Goal: Check status: Check status

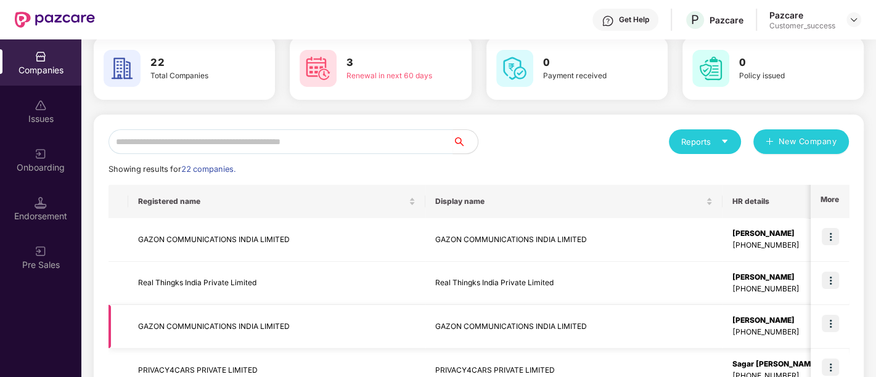
scroll to position [10, 0]
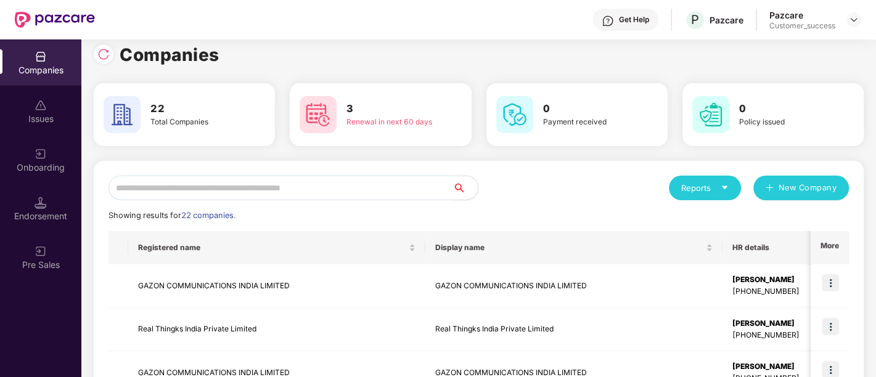
click at [179, 187] on input "text" at bounding box center [280, 188] width 345 height 25
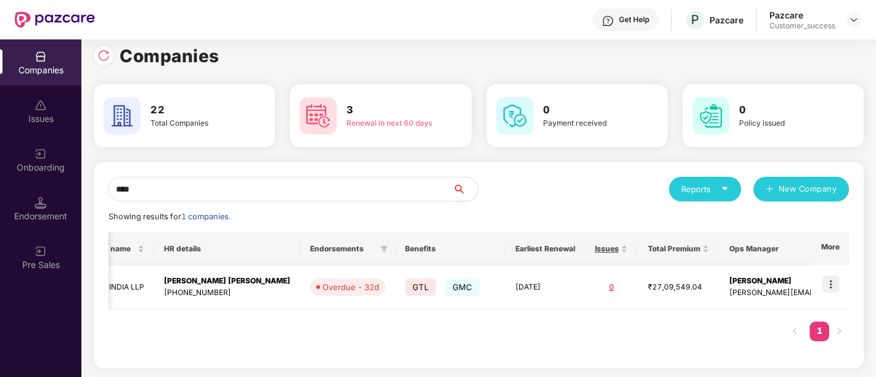
scroll to position [0, 1]
type input "****"
click at [505, 284] on td "[DATE]" at bounding box center [545, 288] width 80 height 44
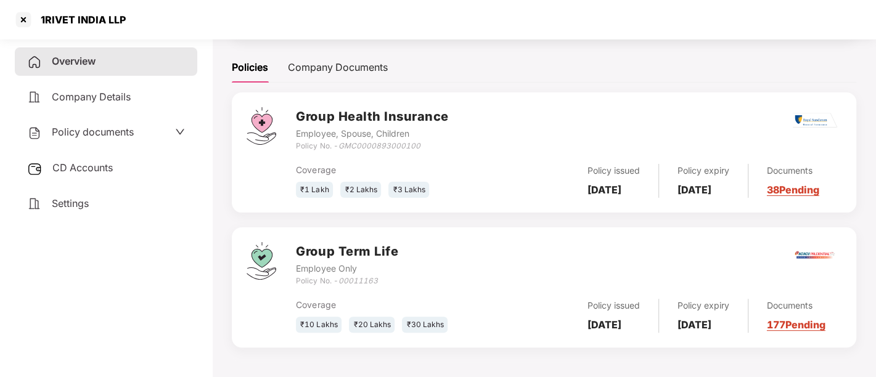
scroll to position [170, 0]
click at [27, 20] on div at bounding box center [24, 20] width 20 height 20
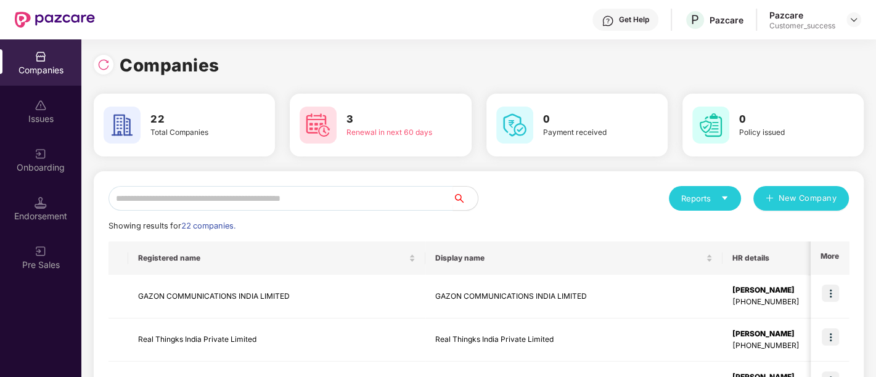
scroll to position [0, 0]
click at [252, 208] on input "text" at bounding box center [280, 198] width 345 height 25
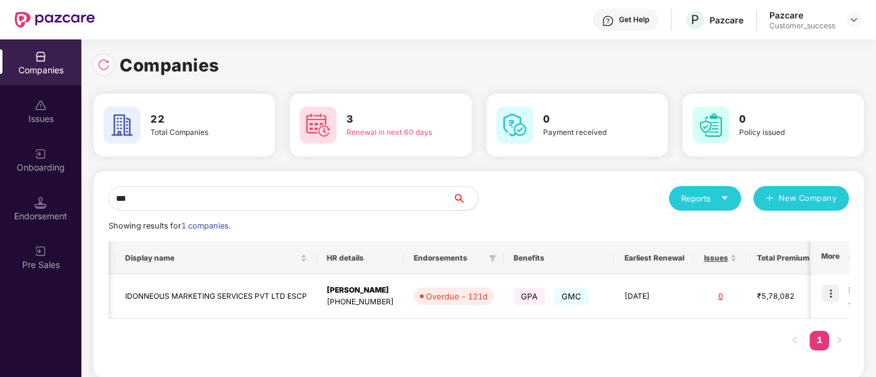
scroll to position [0, 245]
type input "***"
click at [428, 299] on div "Overdue - 121d" at bounding box center [457, 296] width 62 height 12
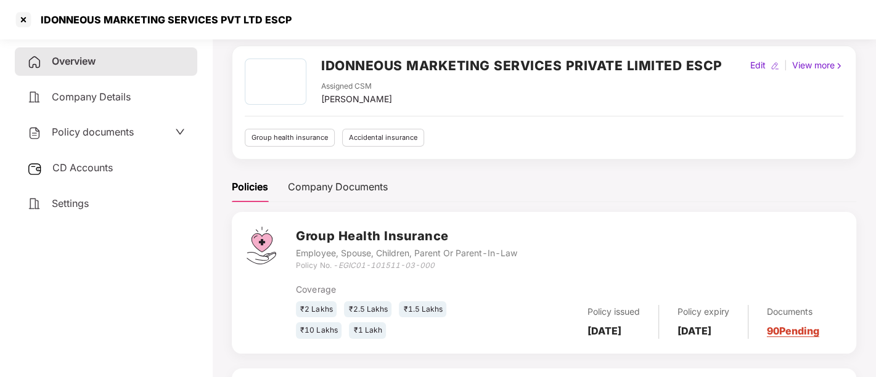
scroll to position [0, 0]
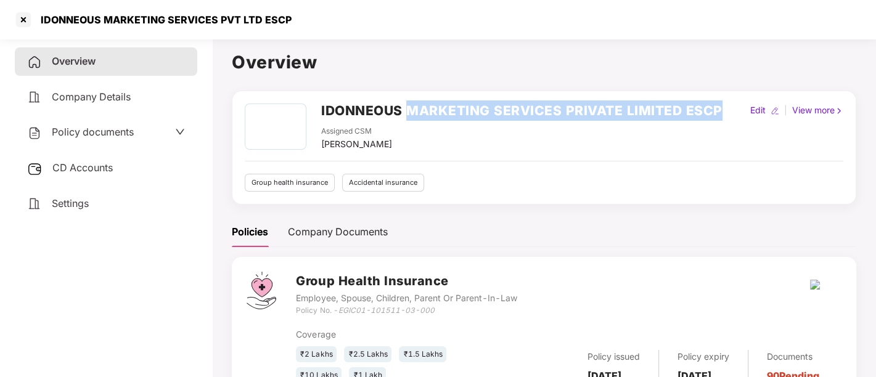
drag, startPoint x: 407, startPoint y: 107, endPoint x: 726, endPoint y: 109, distance: 318.1
click at [726, 109] on div "IDONNEOUS MARKETING SERVICES PRIVATE LIMITED ESCP Assigned CSM [PERSON_NAME] Ed…" at bounding box center [544, 127] width 599 height 47
copy h2 "MARKETING SERVICES PRIVATE LIMITED ESCP"
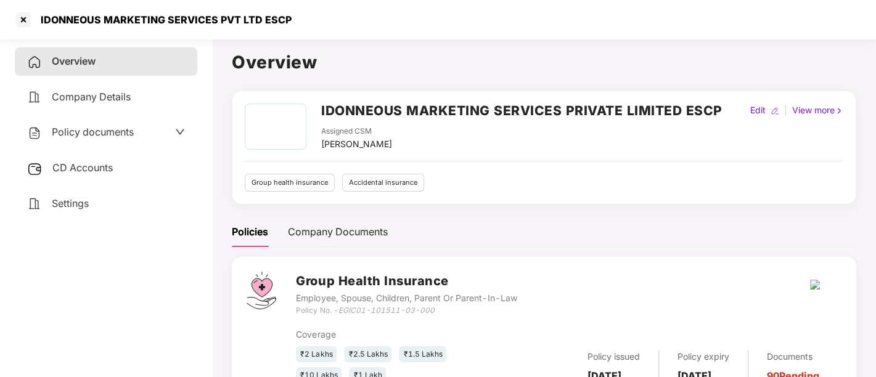
click at [362, 119] on h2 "IDONNEOUS MARKETING SERVICES PRIVATE LIMITED ESCP" at bounding box center [521, 110] width 401 height 20
click at [364, 113] on h2 "IDONNEOUS MARKETING SERVICES PRIVATE LIMITED ESCP" at bounding box center [521, 110] width 401 height 20
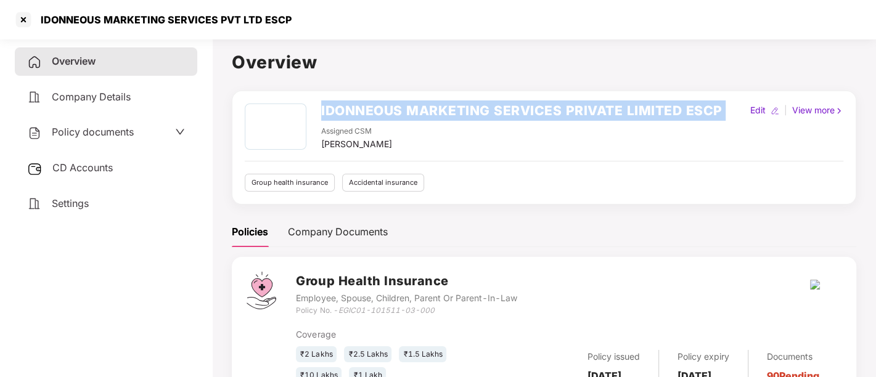
click at [364, 113] on h2 "IDONNEOUS MARKETING SERVICES PRIVATE LIMITED ESCP" at bounding box center [521, 110] width 401 height 20
